Goal: Complete application form: Complete application form

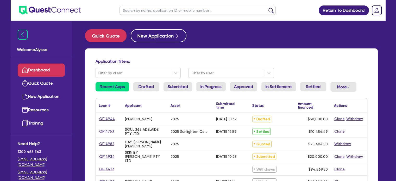
click at [133, 11] on input "text" at bounding box center [197, 10] width 156 height 9
click at [267, 8] on button "submit" at bounding box center [271, 11] width 8 height 7
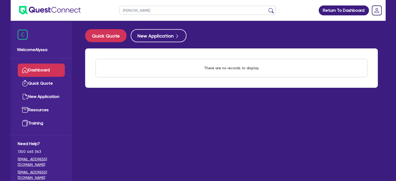
type input "[PERSON_NAME]"
click at [267, 8] on button "submit" at bounding box center [271, 11] width 8 height 7
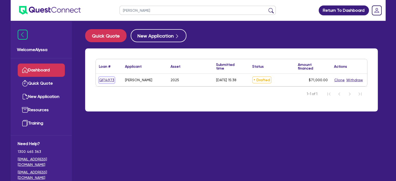
click at [106, 79] on link "QF14973" at bounding box center [107, 80] width 16 height 6
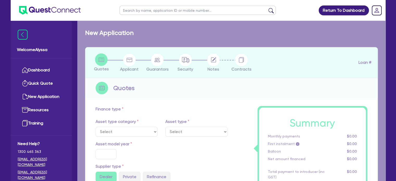
select select "TERTIARY_ASSETS"
type input "2025"
radio input "true"
type input "121,000"
type input "50,000"
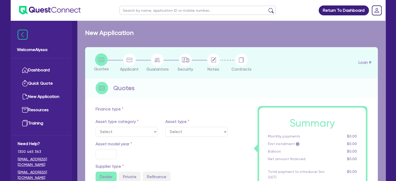
type input "4.5"
type input "3,195"
type input "14.5"
select select "BEAUTY_EQUIPMENT"
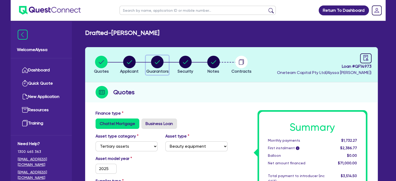
click at [162, 61] on circle "button" at bounding box center [157, 62] width 12 height 12
select select "MRS"
select select "QLD"
select select "MARRIED"
select select "PROPERTY"
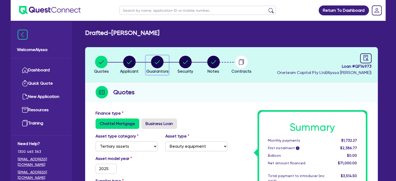
select select "VEHICLE"
select select "CASH"
select select "EQUIPMENT"
select select "MORTGAGE"
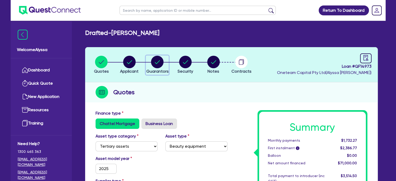
select select "VEHICLE_LOAN"
select select "EQUIPMENT_LOAN"
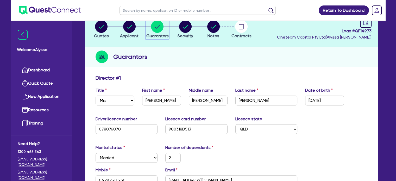
scroll to position [66, 0]
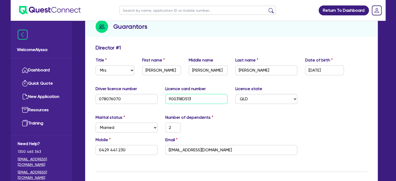
drag, startPoint x: 200, startPoint y: 98, endPoint x: 165, endPoint y: 95, distance: 35.0
click at [165, 95] on div "Licence card number 900318D513" at bounding box center [196, 95] width 70 height 18
type input "900318D513C"
type input "2"
type input "0429 441 230"
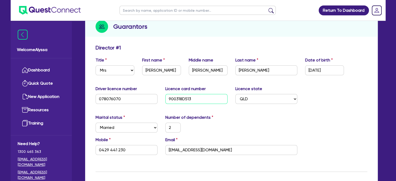
type input "750,000"
type input "20,000"
type input "30,000"
type input "56,000"
type input "70,000"
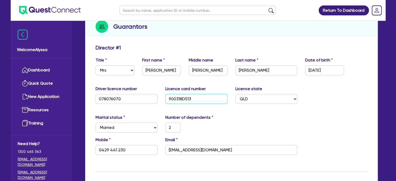
type input "352,000"
type input "2,020"
type input "10,000"
type input "25,000"
type input "60,000"
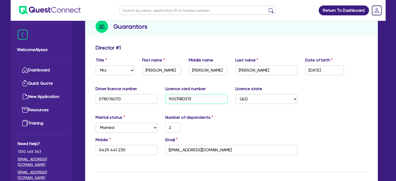
type input "1,600"
drag, startPoint x: 202, startPoint y: 99, endPoint x: 148, endPoint y: 90, distance: 55.3
click at [148, 90] on div "Driver licence number [DRIVERS_LICENSE_NUMBER] Licence card number 900318D513C …" at bounding box center [231, 97] width 279 height 22
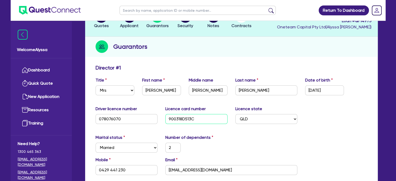
scroll to position [24, 0]
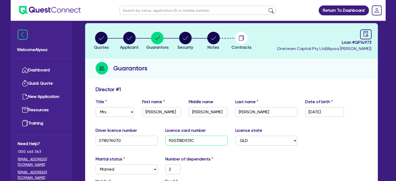
type input "900318D513"
type input "2"
type input "0429 441 230"
type input "750,000"
type input "20,000"
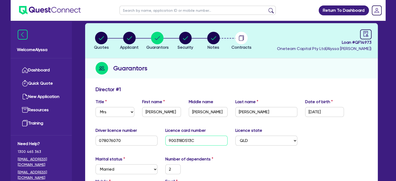
type input "30,000"
type input "56,000"
type input "70,000"
type input "352,000"
type input "2,020"
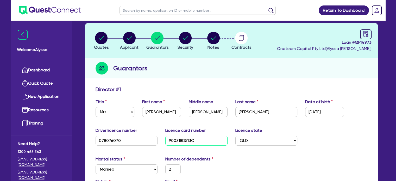
type input "10,000"
type input "25,000"
type input "60,000"
type input "1,600"
type input "900318D51"
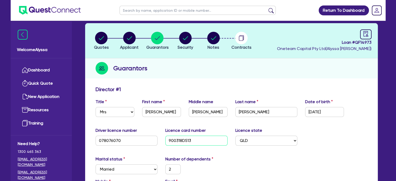
type input "2"
type input "0429 441 230"
type input "750,000"
type input "20,000"
type input "30,000"
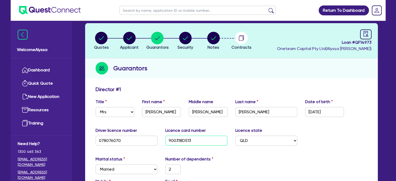
type input "56,000"
type input "70,000"
type input "352,000"
type input "2,020"
type input "10,000"
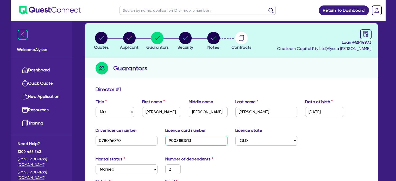
type input "25,000"
type input "60,000"
type input "1,600"
type input "900318D5"
type input "2"
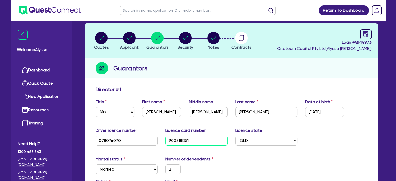
type input "0429 441 230"
type input "750,000"
type input "20,000"
type input "30,000"
type input "56,000"
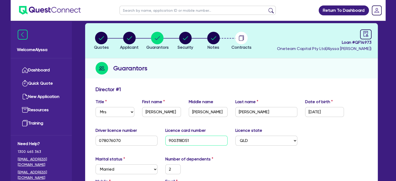
type input "70,000"
type input "352,000"
type input "2,020"
type input "10,000"
type input "25,000"
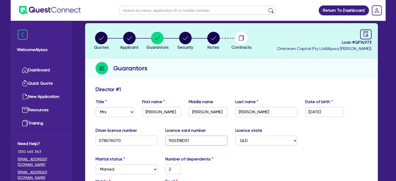
type input "60,000"
type input "1,600"
type input "900318D"
type input "2"
type input "0429 441 230"
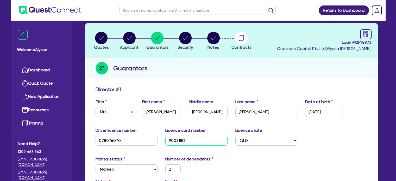
type input "750,000"
type input "20,000"
type input "30,000"
type input "56,000"
type input "70,000"
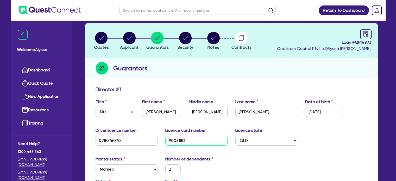
type input "352,000"
type input "2,020"
type input "10,000"
type input "25,000"
type input "60,000"
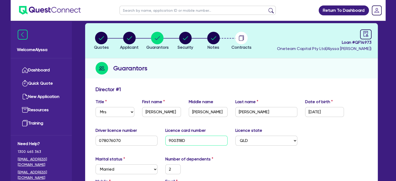
type input "1,600"
type input "900318"
type input "2"
type input "0429 441 230"
type input "750,000"
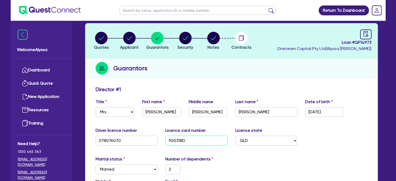
type input "20,000"
type input "30,000"
type input "56,000"
type input "70,000"
type input "352,000"
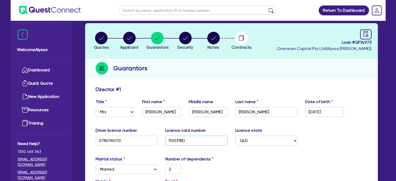
type input "2,020"
type input "10,000"
type input "25,000"
type input "60,000"
type input "1,600"
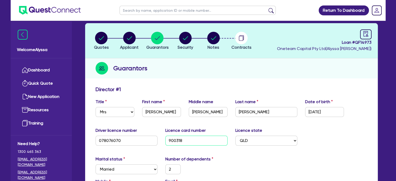
type input "90031"
type input "2"
type input "0429 441 230"
type input "750,000"
type input "20,000"
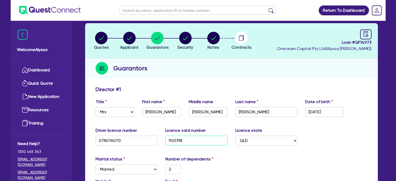
type input "30,000"
type input "56,000"
type input "70,000"
type input "352,000"
type input "2,020"
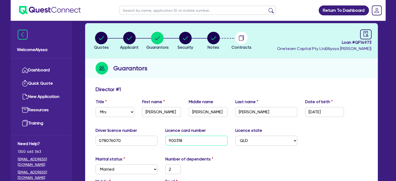
type input "10,000"
type input "25,000"
type input "60,000"
type input "1,600"
type input "9003"
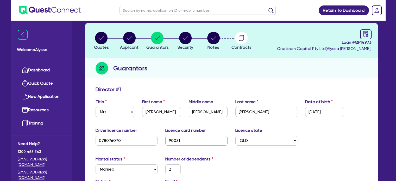
type input "2"
type input "0429 441 230"
type input "750,000"
type input "20,000"
type input "30,000"
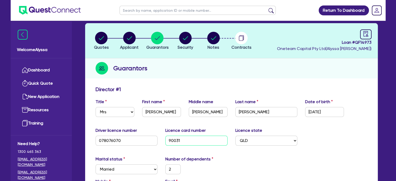
type input "56,000"
type input "70,000"
type input "352,000"
type input "2,020"
type input "10,000"
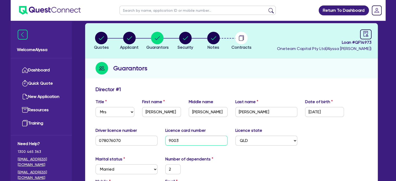
type input "25,000"
type input "60,000"
type input "1,600"
type input "900"
type input "2"
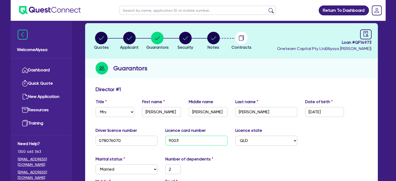
type input "0429 441 230"
type input "750,000"
type input "20,000"
type input "30,000"
type input "56,000"
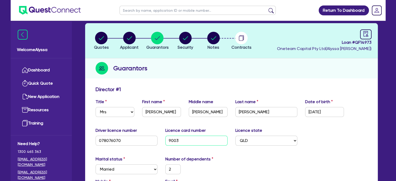
type input "70,000"
type input "352,000"
type input "2,020"
type input "10,000"
type input "25,000"
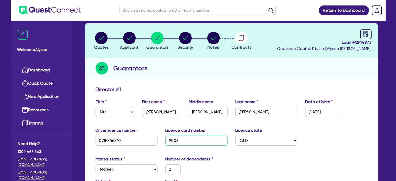
type input "60,000"
type input "1,600"
type input "90"
type input "2"
type input "0429 441 230"
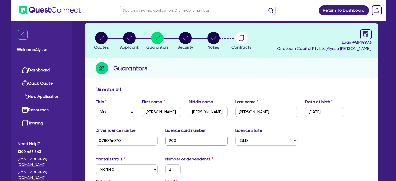
type input "750,000"
type input "20,000"
type input "30,000"
type input "56,000"
type input "70,000"
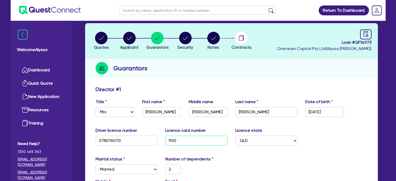
type input "352,000"
type input "2,020"
type input "10,000"
type input "25,000"
type input "60,000"
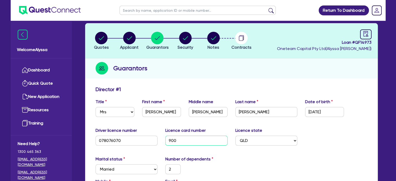
type input "1,600"
type input "9"
type input "2"
type input "0429 441 230"
type input "750,000"
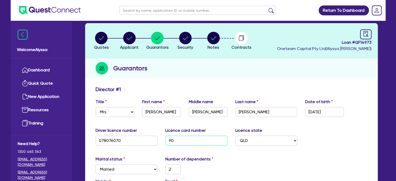
type input "20,000"
type input "30,000"
type input "56,000"
type input "70,000"
type input "352,000"
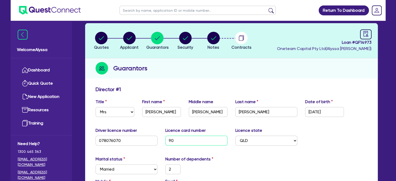
type input "2,020"
type input "10,000"
type input "25,000"
type input "60,000"
type input "1,600"
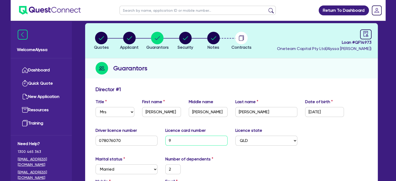
type input "2"
type input "0429 441 230"
type input "750,000"
type input "20,000"
type input "30,000"
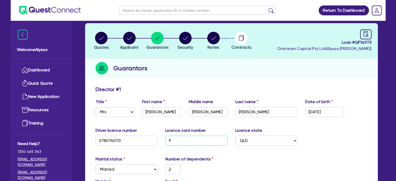
type input "56,000"
type input "70,000"
type input "352,000"
type input "2,020"
type input "10,000"
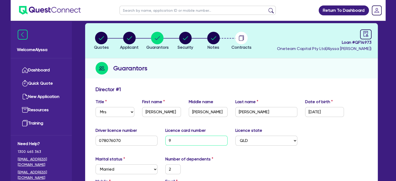
type input "25,000"
type input "60,000"
type input "1,600"
type input "2"
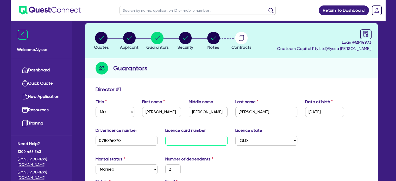
type input "0429 441 230"
type input "750,000"
type input "20,000"
type input "30,000"
type input "56,000"
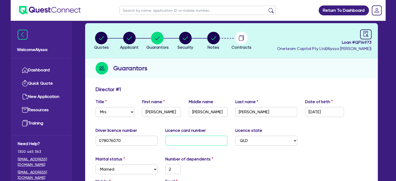
type input "70,000"
type input "352,000"
type input "2,020"
click at [364, 32] on icon "audit" at bounding box center [366, 34] width 6 height 6
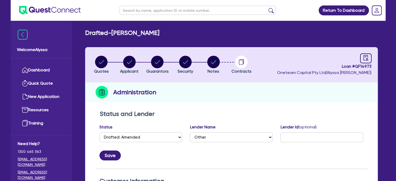
scroll to position [143, 0]
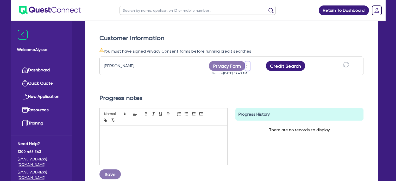
click at [249, 64] on icon "more" at bounding box center [246, 66] width 5 height 8
click at [262, 67] on link "Send reminder" at bounding box center [275, 67] width 50 height 8
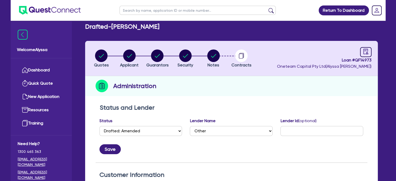
scroll to position [0, 0]
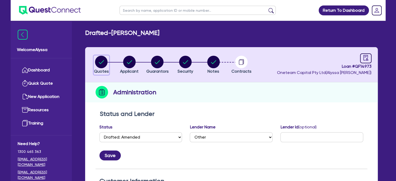
click at [104, 64] on circle "button" at bounding box center [101, 62] width 12 height 12
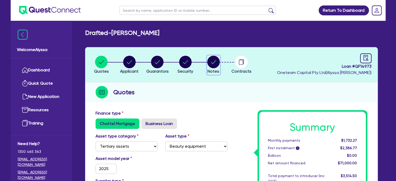
click at [209, 63] on circle "button" at bounding box center [213, 62] width 12 height 12
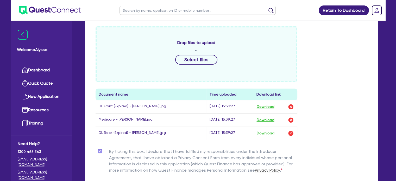
scroll to position [252, 0]
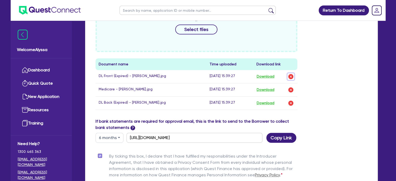
click at [291, 75] on img "button" at bounding box center [291, 76] width 6 height 6
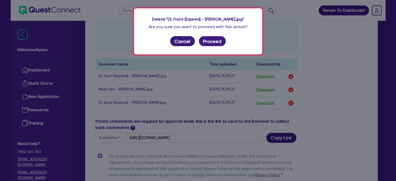
click at [190, 39] on button "Cancel" at bounding box center [182, 41] width 24 height 10
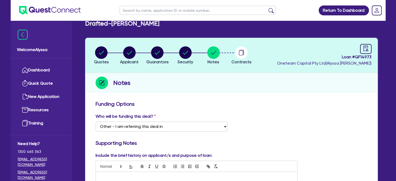
scroll to position [0, 0]
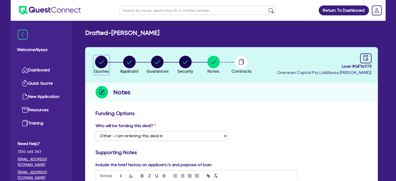
click at [101, 60] on circle "button" at bounding box center [101, 62] width 12 height 12
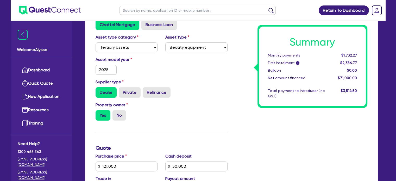
scroll to position [160, 0]
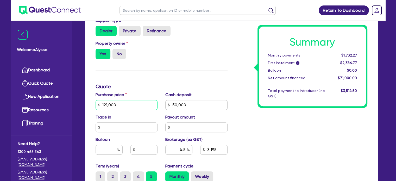
drag, startPoint x: 120, startPoint y: 103, endPoint x: 94, endPoint y: 101, distance: 26.6
click at [94, 101] on div "Purchase price 121,000" at bounding box center [127, 101] width 70 height 18
paste input "45,624.48"
click at [194, 103] on input "50,000" at bounding box center [196, 105] width 62 height 10
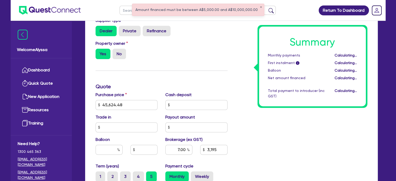
click at [223, 93] on div "Cash deposit" at bounding box center [196, 101] width 70 height 18
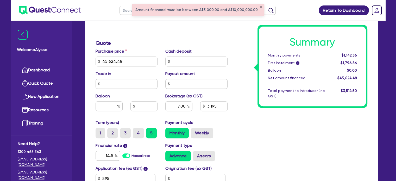
scroll to position [207, 0]
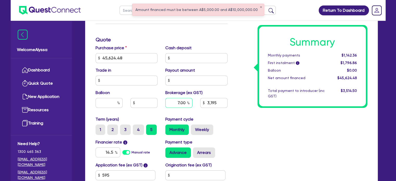
click at [179, 101] on input "7.00" at bounding box center [178, 103] width 27 height 10
click at [234, 138] on div "Summary Monthly payments $1,142.36 First instalment i $1,796.86 Balloon $0.00 N…" at bounding box center [301, 55] width 140 height 304
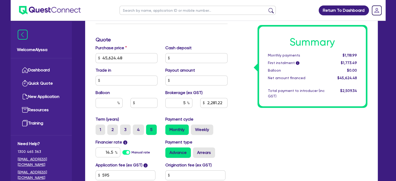
click at [254, 121] on div "Summary Monthly payments $1,118.99 First instalment i $1,773.49 Balloon $0.00 N…" at bounding box center [301, 55] width 140 height 304
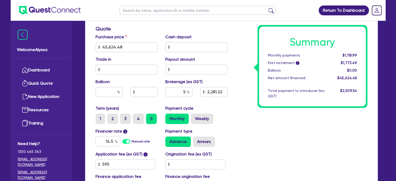
scroll to position [244, 0]
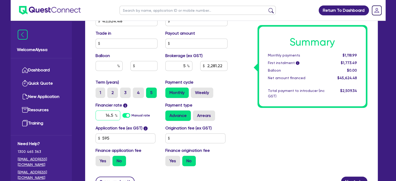
click at [109, 114] on input "14.5" at bounding box center [107, 115] width 25 height 10
click at [291, 131] on div "Summary Monthly payments Calculating... First instalment i Calculating... Ballo…" at bounding box center [301, 18] width 140 height 304
click at [227, 52] on div "Purchase price 45,624.48 Cash deposit Trade in Payout amount Balloon Brokerage …" at bounding box center [162, 43] width 140 height 71
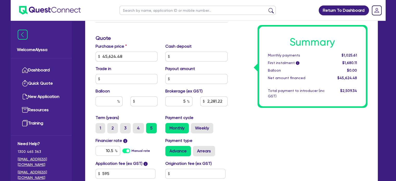
scroll to position [208, 0]
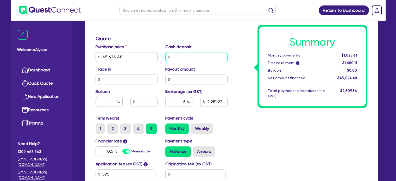
click at [175, 54] on input "text" at bounding box center [196, 57] width 62 height 10
paste input "9,124.89"
click at [244, 100] on div "Summary Monthly payments Calculating... First instalment i Calculating... Ballo…" at bounding box center [301, 54] width 140 height 304
click at [203, 54] on input "9,124.89" at bounding box center [196, 57] width 62 height 10
click at [233, 103] on div "Summary Monthly payments $820.49 First instalment i $1,474.99 Balloon $0.00 Net…" at bounding box center [301, 54] width 140 height 304
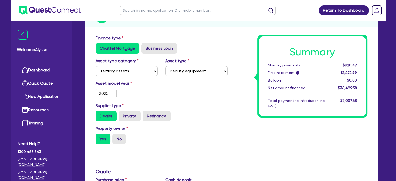
scroll to position [0, 0]
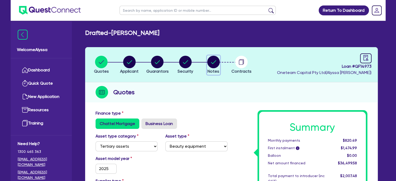
click at [215, 63] on circle "button" at bounding box center [213, 62] width 12 height 12
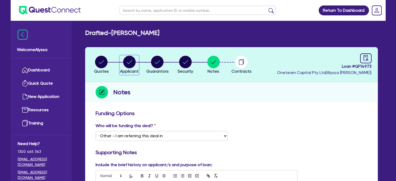
click at [133, 62] on circle "button" at bounding box center [129, 62] width 12 height 12
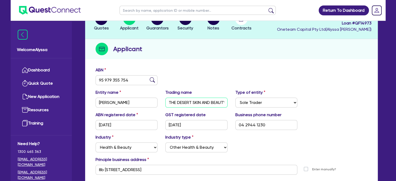
scroll to position [0, 3]
drag, startPoint x: 168, startPoint y: 101, endPoint x: 232, endPoint y: 104, distance: 63.3
click at [232, 104] on div "Entity name [PERSON_NAME] Trading name THE DESERT SKIN AND BEAUTY Type of entit…" at bounding box center [231, 100] width 279 height 22
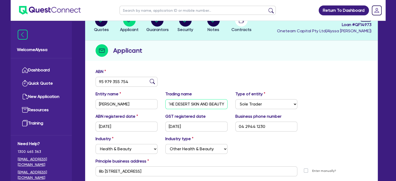
scroll to position [0, 0]
click at [216, 26] on icon "button" at bounding box center [213, 20] width 12 height 12
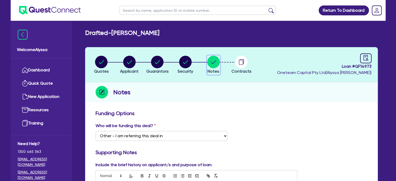
scroll to position [56, 0]
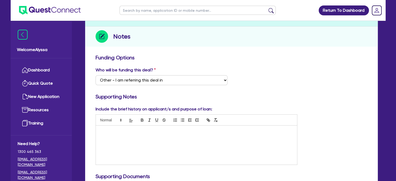
click at [118, 134] on div at bounding box center [196, 144] width 201 height 39
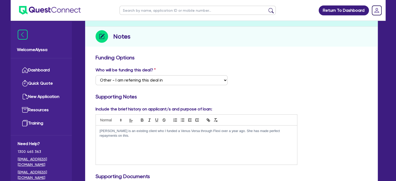
paste div
click at [130, 135] on p "[PERSON_NAME] is an existing client who I funded a Venus Versa through Flexi ov…" at bounding box center [197, 134] width 194 height 10
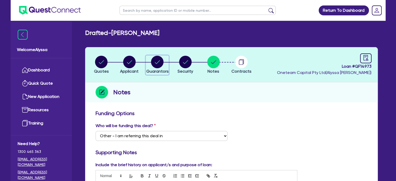
click at [166, 64] on div "button" at bounding box center [157, 62] width 22 height 12
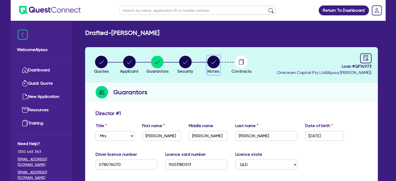
click at [218, 63] on circle "button" at bounding box center [213, 62] width 12 height 12
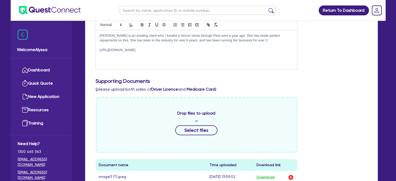
scroll to position [151, 0]
click at [247, 39] on p "[PERSON_NAME] is an existing client who I funded a Venus Versa through Flexi ov…" at bounding box center [197, 38] width 194 height 10
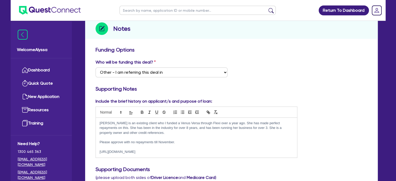
scroll to position [70, 0]
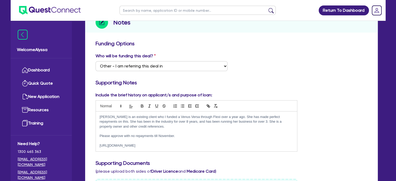
click at [137, 125] on p "[PERSON_NAME] is an existing client who I funded a Venus Versa through Flexi ov…" at bounding box center [197, 121] width 194 height 14
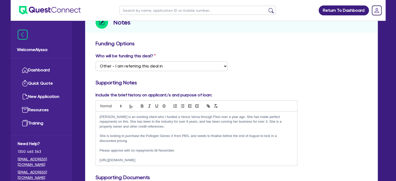
scroll to position [356, 0]
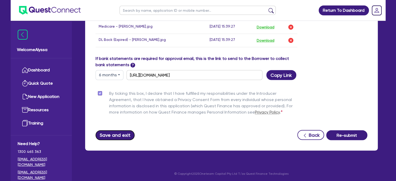
click at [112, 133] on button "Save and exit" at bounding box center [114, 135] width 39 height 10
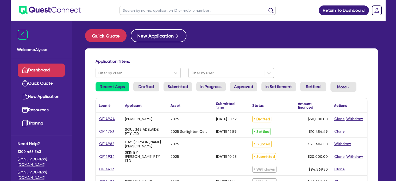
click at [212, 74] on div at bounding box center [226, 73] width 70 height 7
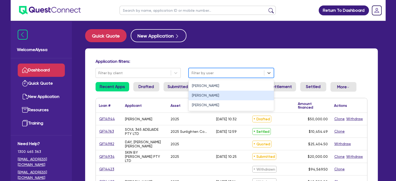
click at [199, 96] on div "[PERSON_NAME]" at bounding box center [230, 96] width 85 height 10
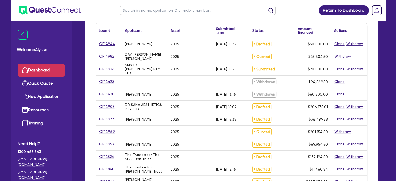
scroll to position [75, 0]
click at [102, 118] on link "QF14973" at bounding box center [107, 119] width 16 height 6
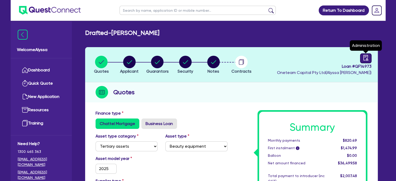
click at [365, 58] on icon "audit" at bounding box center [366, 58] width 6 height 6
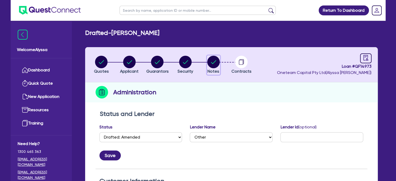
click at [213, 66] on circle "button" at bounding box center [213, 62] width 12 height 12
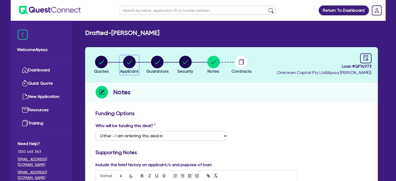
click at [133, 70] on span "Applicant" at bounding box center [129, 71] width 18 height 5
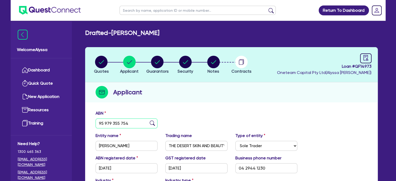
drag, startPoint x: 139, startPoint y: 126, endPoint x: 93, endPoint y: 122, distance: 47.0
click at [93, 122] on div "ABN 95 979 355 754" at bounding box center [127, 119] width 70 height 18
click at [214, 59] on circle "button" at bounding box center [213, 62] width 12 height 12
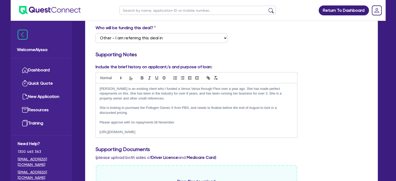
scroll to position [99, 0]
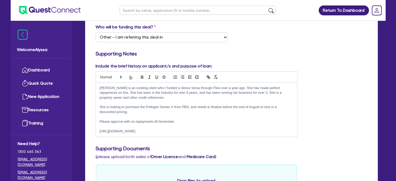
drag, startPoint x: 164, startPoint y: 133, endPoint x: 97, endPoint y: 128, distance: 67.3
click at [97, 128] on div "[PERSON_NAME] is an existing client who I funded a Venus Versa through Flexi ov…" at bounding box center [196, 109] width 201 height 54
copy div "[URL][DOMAIN_NAME]"
click at [161, 135] on div "[PERSON_NAME] is an existing client who I funded a Venus Versa through Flexi ov…" at bounding box center [196, 109] width 201 height 54
drag, startPoint x: 184, startPoint y: 120, endPoint x: 91, endPoint y: 89, distance: 98.3
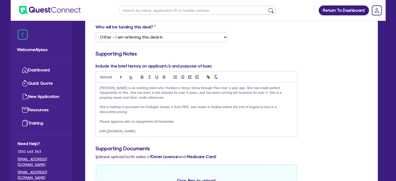
copy div "[PERSON_NAME] is an existing client who I funded a Venus Versa through Flexi ov…"
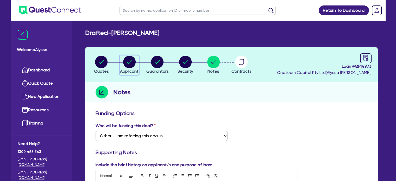
click at [127, 59] on circle "button" at bounding box center [129, 62] width 12 height 12
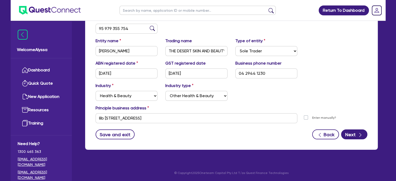
scroll to position [94, 0]
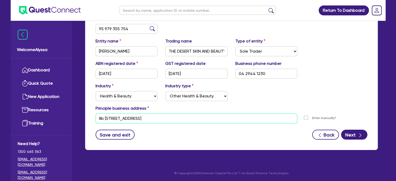
drag, startPoint x: 179, startPoint y: 116, endPoint x: 88, endPoint y: 113, distance: 90.6
click at [88, 113] on div "ABN 95 979 355 754 Entity name [GEOGRAPHIC_DATA][PERSON_NAME] Trading name THE …" at bounding box center [231, 81] width 292 height 137
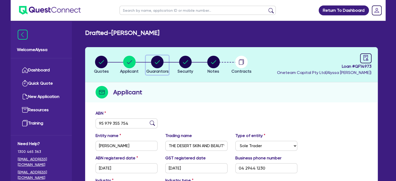
click at [157, 61] on circle "button" at bounding box center [157, 62] width 12 height 12
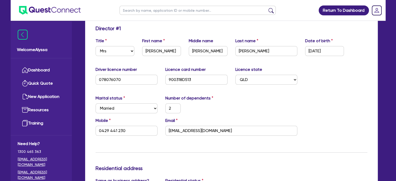
scroll to position [86, 0]
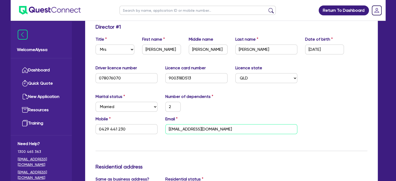
drag, startPoint x: 243, startPoint y: 131, endPoint x: 163, endPoint y: 126, distance: 80.1
click at [163, 126] on div "Email [EMAIL_ADDRESS][DOMAIN_NAME]" at bounding box center [231, 125] width 140 height 18
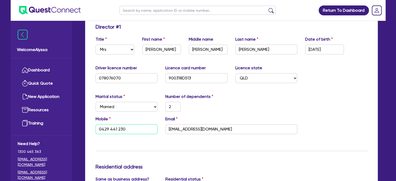
drag, startPoint x: 130, startPoint y: 127, endPoint x: 90, endPoint y: 123, distance: 40.2
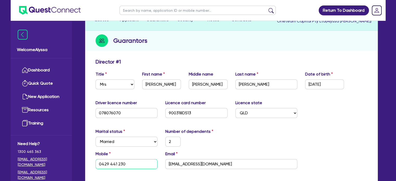
scroll to position [0, 0]
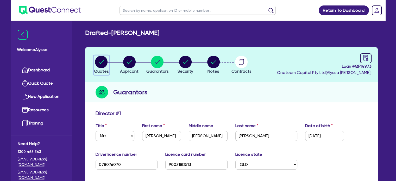
click at [97, 65] on circle "button" at bounding box center [101, 62] width 12 height 12
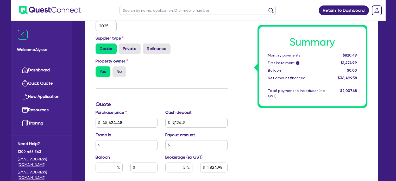
scroll to position [168, 0]
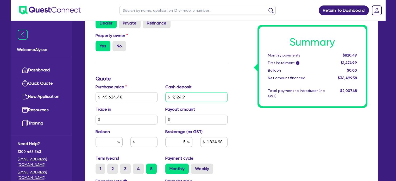
drag, startPoint x: 195, startPoint y: 99, endPoint x: 141, endPoint y: 94, distance: 53.9
click at [141, 94] on div "Purchase price 45,624.48 Cash deposit 9,124.9 Trade in Payout amount Balloon Br…" at bounding box center [162, 119] width 140 height 71
click at [245, 114] on div "Summary Monthly payments $820.49 First instalment i $1,474.99 Balloon $0.00 Net…" at bounding box center [301, 94] width 140 height 304
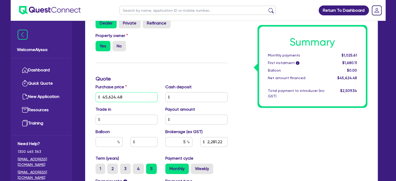
click at [127, 95] on input "45,624.48" at bounding box center [126, 97] width 62 height 10
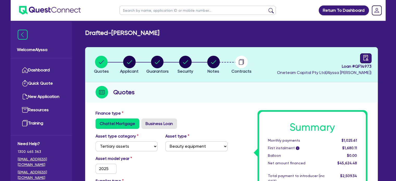
click at [364, 57] on icon "audit" at bounding box center [366, 58] width 6 height 6
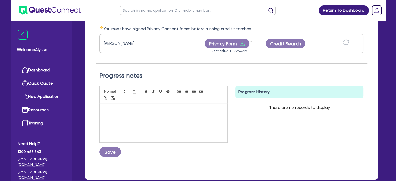
scroll to position [165, 0]
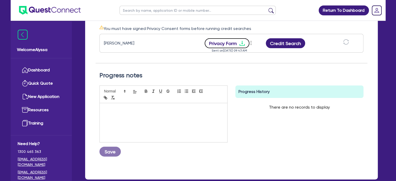
click at [239, 42] on icon "download" at bounding box center [242, 43] width 6 height 6
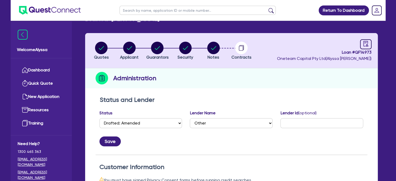
scroll to position [0, 0]
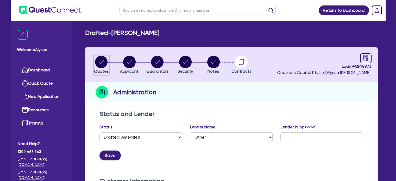
click at [102, 62] on circle "button" at bounding box center [101, 62] width 12 height 12
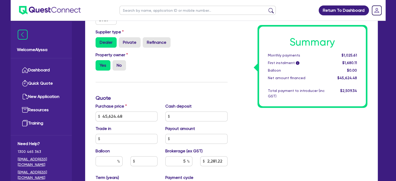
scroll to position [154, 0]
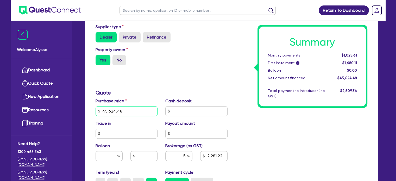
click at [124, 110] on input "45,624.48" at bounding box center [126, 111] width 62 height 10
drag, startPoint x: 124, startPoint y: 110, endPoint x: 90, endPoint y: 108, distance: 33.9
click at [90, 108] on div "Finance type Chattel Mortgage Business Loan Asset type category Select Cars and…" at bounding box center [231, 119] width 292 height 333
